Goal: Find specific fact

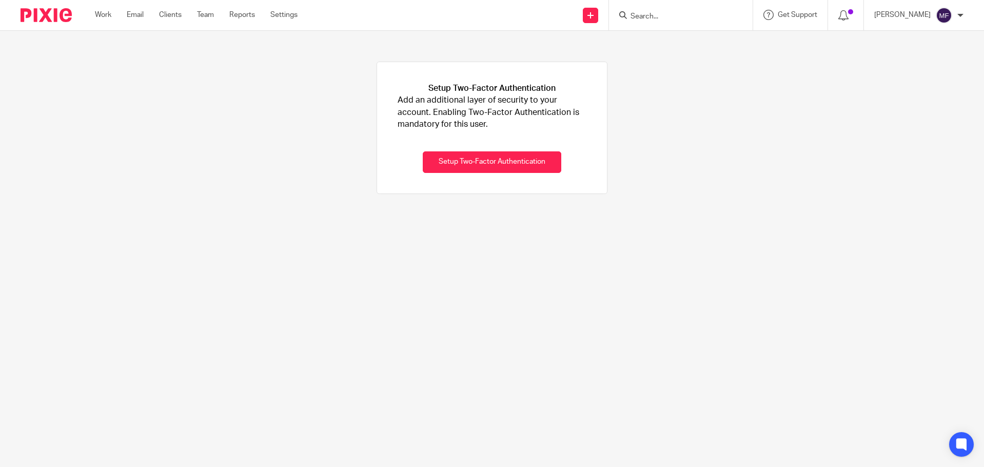
click at [656, 14] on input "Search" at bounding box center [675, 16] width 92 height 9
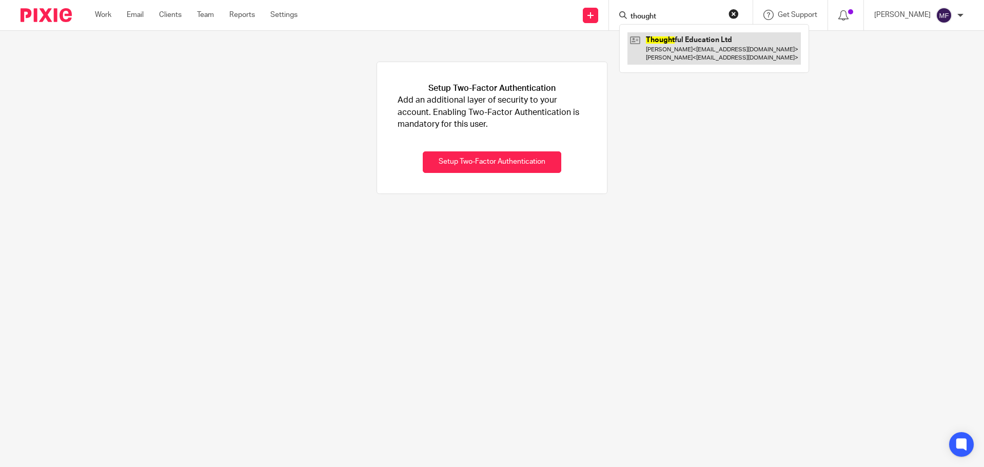
type input "thought"
click at [678, 44] on link at bounding box center [713, 48] width 173 height 32
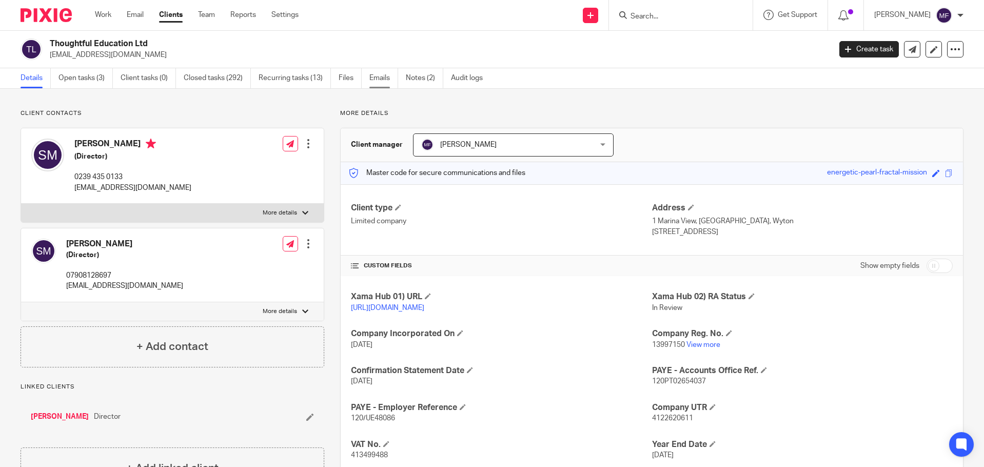
click at [380, 77] on link "Emails" at bounding box center [383, 78] width 29 height 20
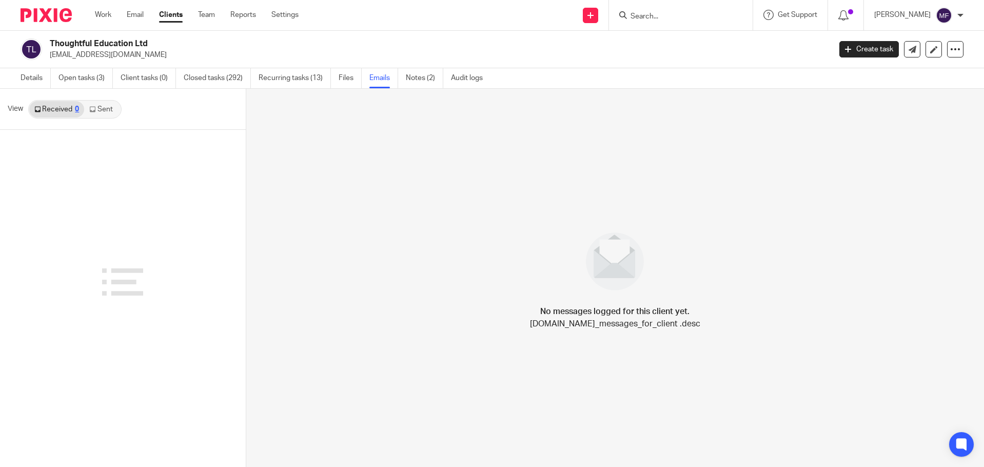
click at [422, 78] on link "Notes (2)" at bounding box center [424, 78] width 37 height 20
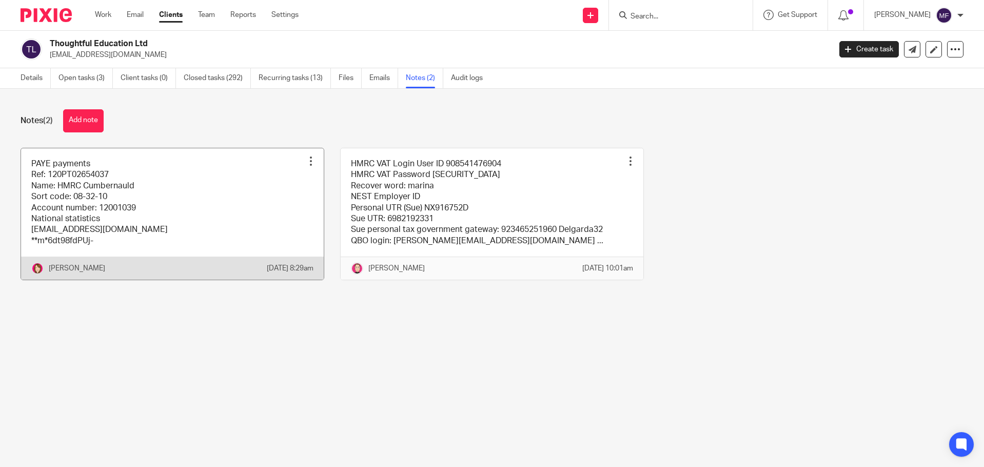
click at [113, 208] on link at bounding box center [172, 214] width 303 height 132
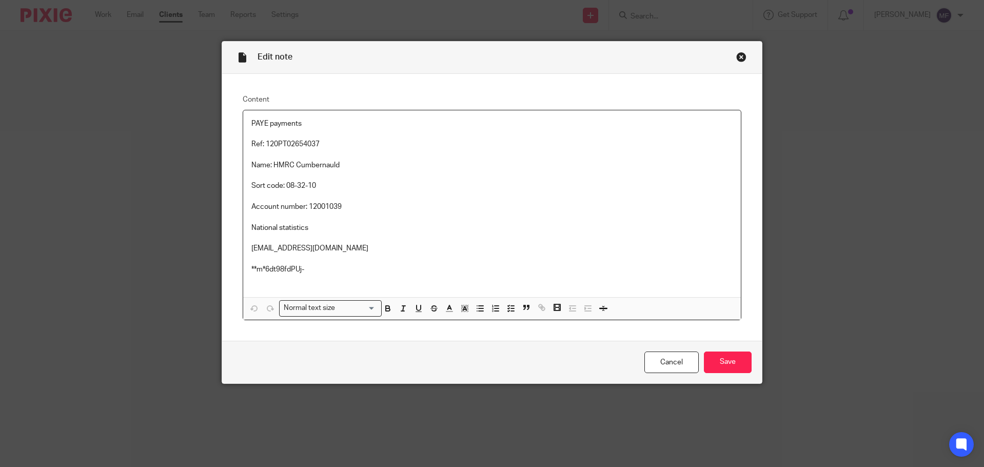
click at [738, 55] on div "Close this dialog window" at bounding box center [741, 57] width 10 height 10
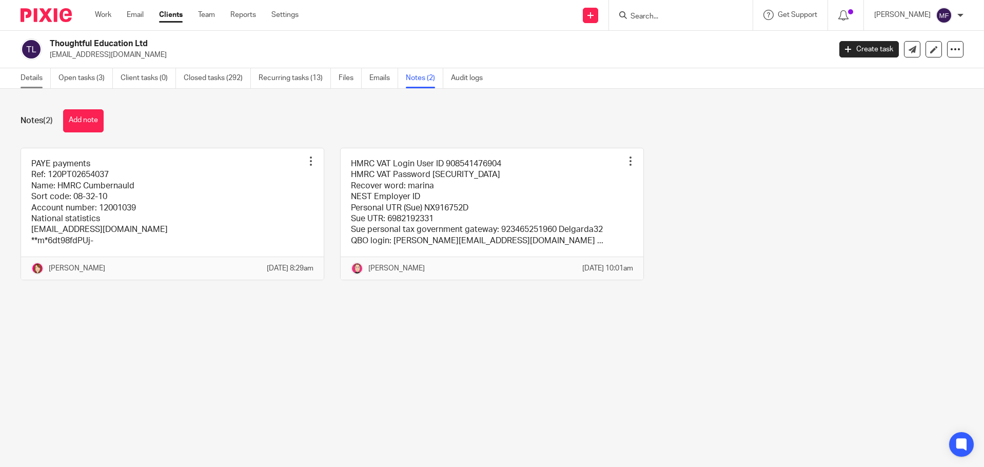
click at [30, 83] on link "Details" at bounding box center [36, 78] width 30 height 20
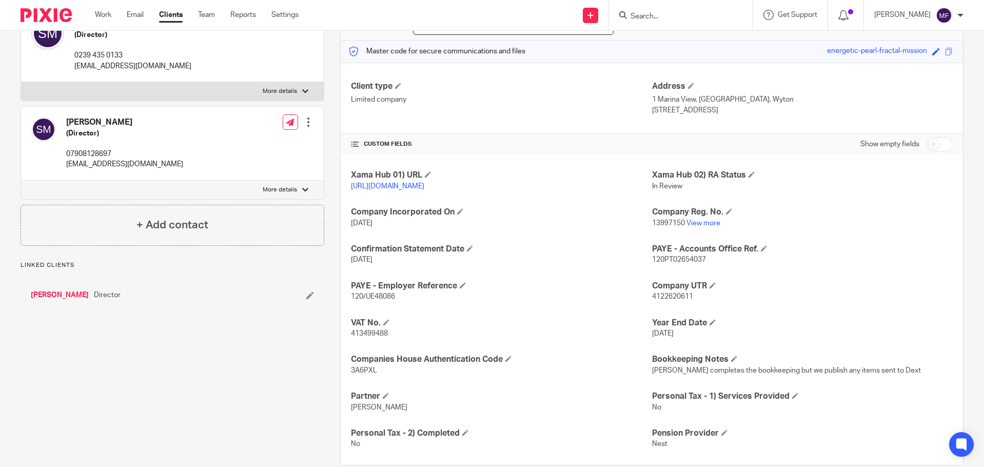
scroll to position [141, 0]
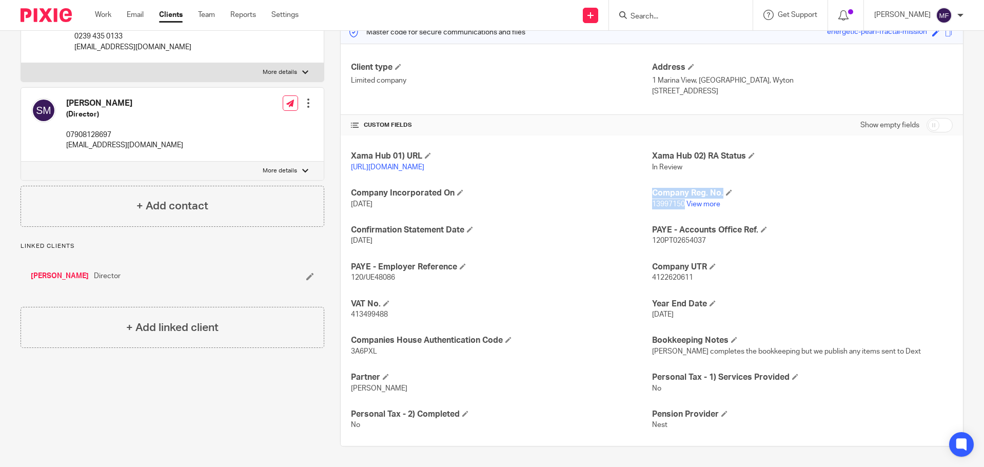
drag, startPoint x: 680, startPoint y: 203, endPoint x: 644, endPoint y: 205, distance: 36.0
click at [644, 205] on div "Xama Hub 01) URL [URL][DOMAIN_NAME] Xama Hub 02) RA Status In Review Company In…" at bounding box center [652, 290] width 622 height 310
click at [652, 203] on span "13997150" at bounding box center [668, 204] width 33 height 7
click at [644, 203] on p "[DATE]" at bounding box center [501, 204] width 301 height 10
drag, startPoint x: 647, startPoint y: 203, endPoint x: 677, endPoint y: 203, distance: 29.8
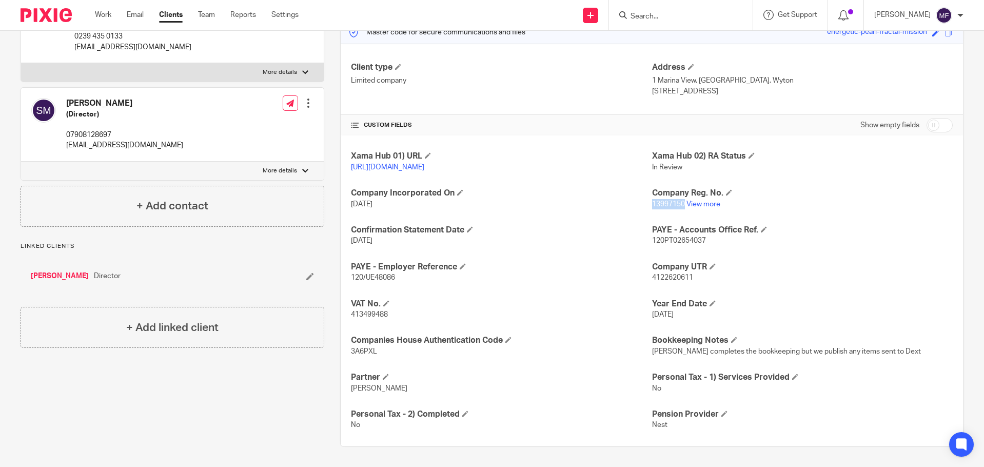
click at [680, 204] on p "13997150 View more" at bounding box center [802, 204] width 301 height 10
copy span "13997150"
